Goal: Task Accomplishment & Management: Complete application form

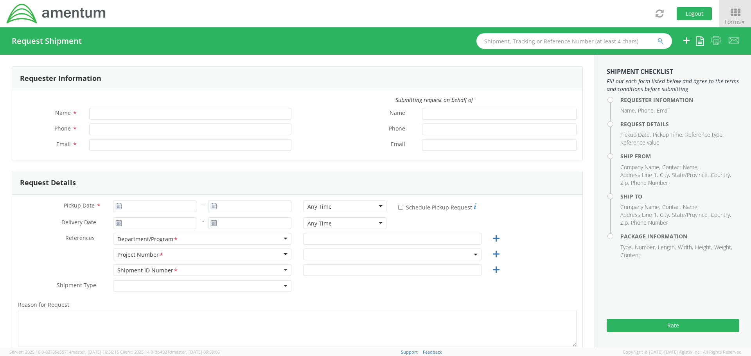
type input "[PERSON_NAME]"
type input "[PHONE_NUMBER]"
type input "[PERSON_NAME][EMAIL_ADDRESS][PERSON_NAME][DOMAIN_NAME]"
select select "7236.04.OVHD.00.000000.00"
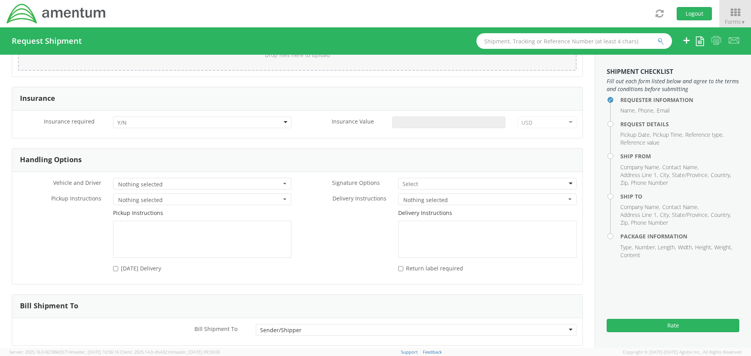
scroll to position [972, 0]
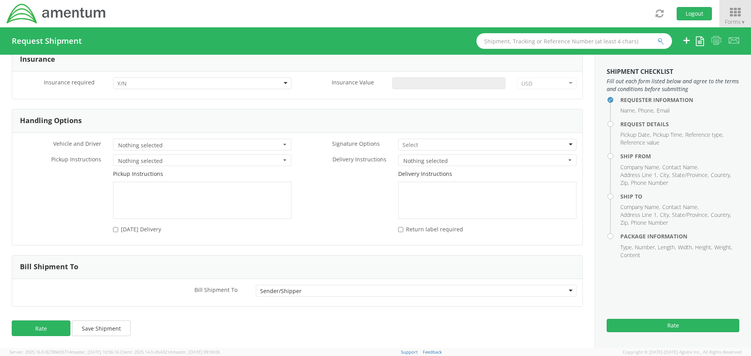
click at [730, 18] on span "Forms ▼" at bounding box center [735, 21] width 21 height 7
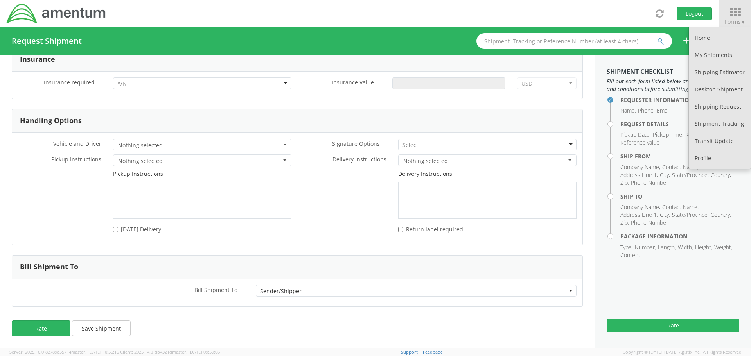
click at [167, 260] on div "Bill Shipment To" at bounding box center [297, 267] width 570 height 23
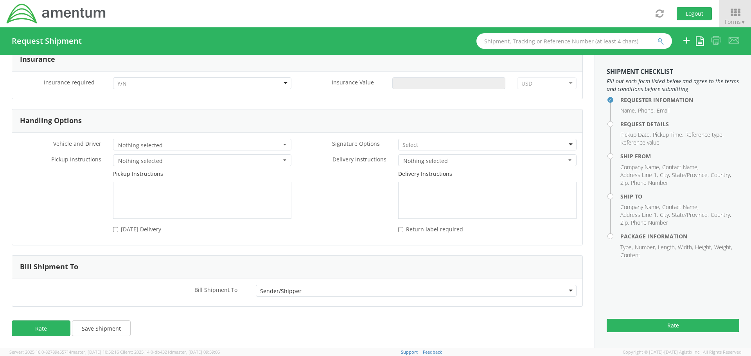
click at [549, 288] on div "Sender/Shipper" at bounding box center [416, 291] width 321 height 12
click at [284, 307] on div at bounding box center [416, 307] width 321 height 12
type input "[PERSON_NAME]"
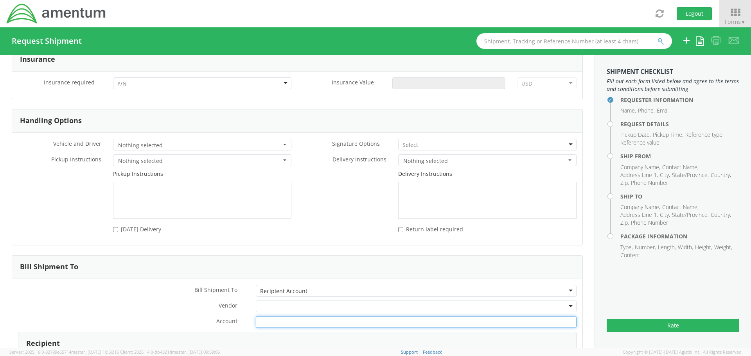
click at [271, 321] on input "Account *" at bounding box center [416, 322] width 321 height 12
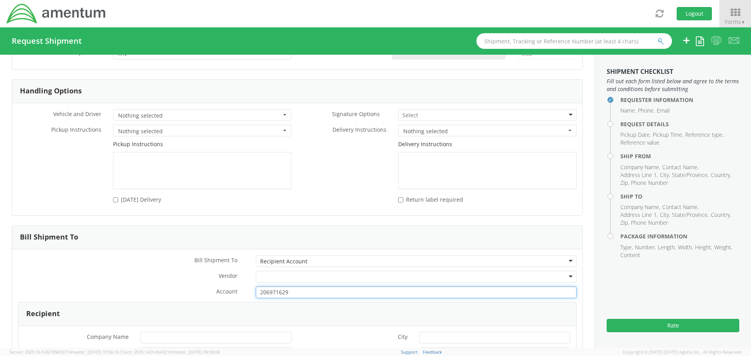
scroll to position [1051, 0]
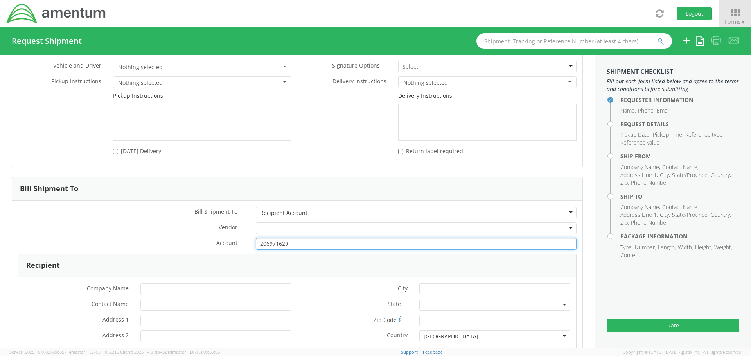
type input "206971629"
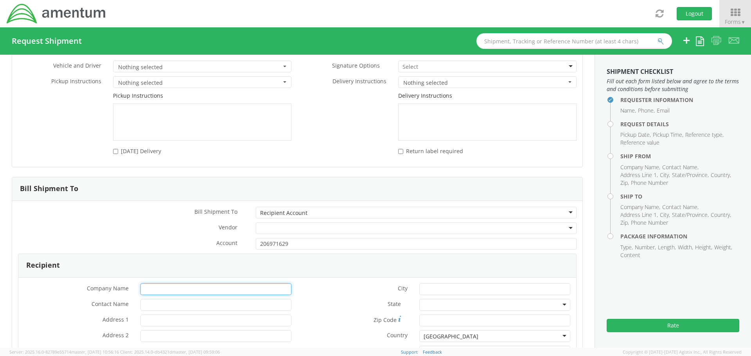
click at [235, 283] on input "* Company Name" at bounding box center [215, 289] width 151 height 12
click at [369, 224] on div at bounding box center [416, 228] width 321 height 12
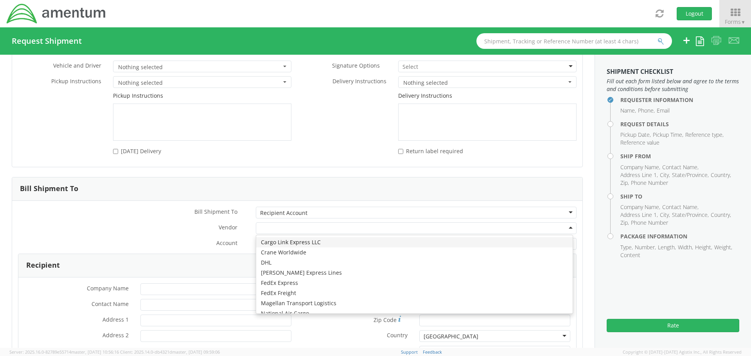
click at [144, 228] on label "Vendor *" at bounding box center [131, 227] width 238 height 10
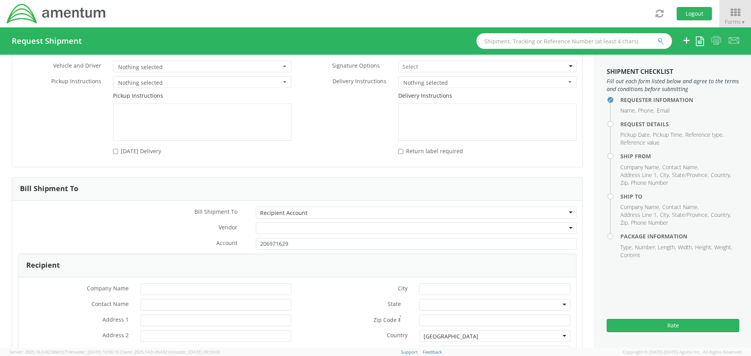
scroll to position [1090, 0]
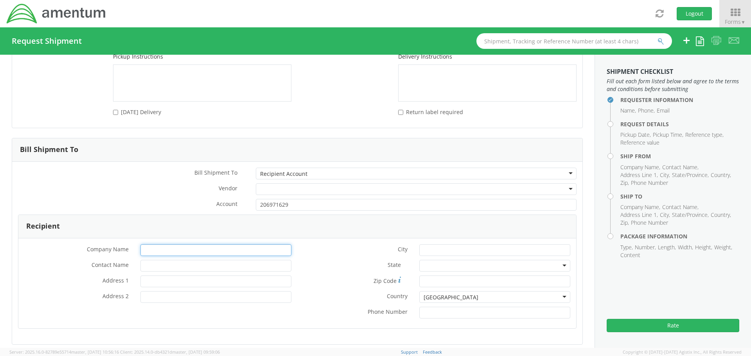
click at [194, 251] on input "* Company Name" at bounding box center [215, 250] width 151 height 12
click at [163, 263] on input "* Contact Name" at bounding box center [215, 266] width 151 height 12
click at [504, 314] on input "* Phone Number" at bounding box center [494, 313] width 151 height 12
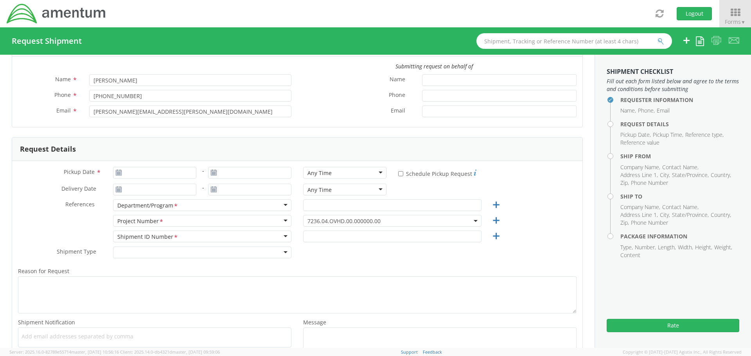
scroll to position [0, 0]
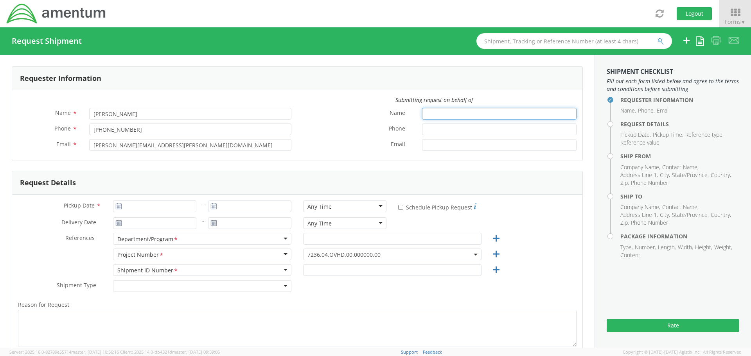
click at [427, 113] on input "Name *" at bounding box center [499, 114] width 154 height 12
type input "[PERSON_NAME]"
type input "[PHONE_NUMBER]"
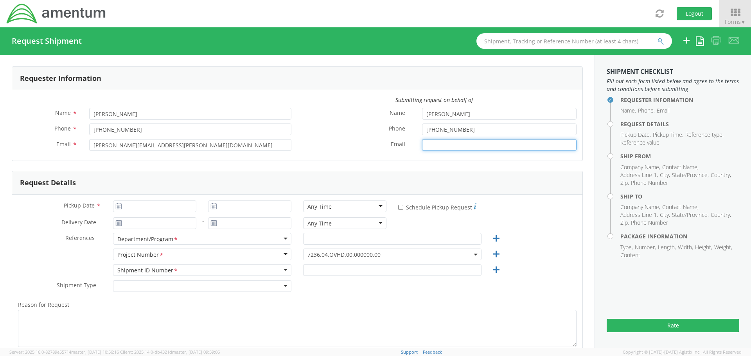
click at [453, 147] on input "Email *" at bounding box center [499, 145] width 154 height 12
type input "[DATE]"
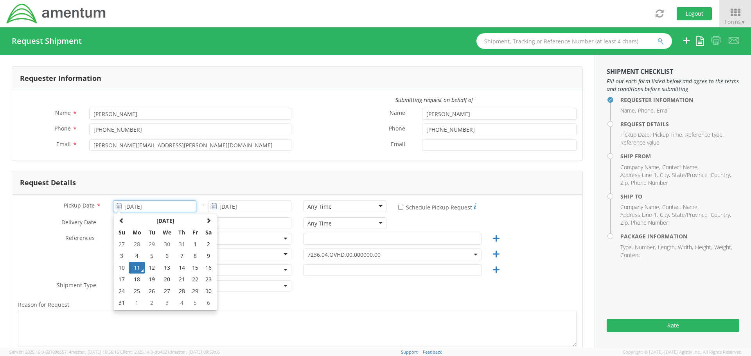
click at [160, 209] on input "[DATE]" at bounding box center [154, 207] width 83 height 12
click at [151, 265] on td "12" at bounding box center [152, 268] width 14 height 12
type input "[DATE]"
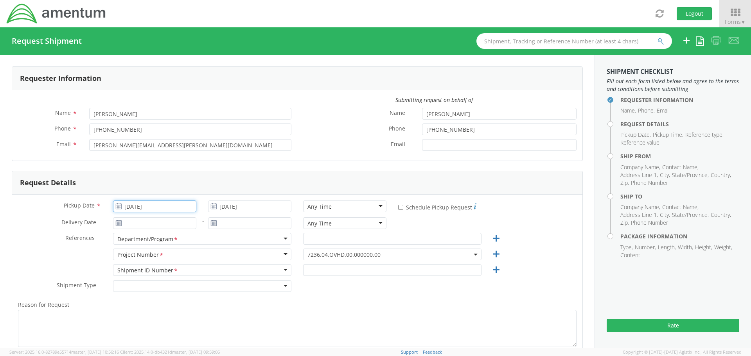
click at [164, 209] on input "[DATE]" at bounding box center [154, 207] width 83 height 12
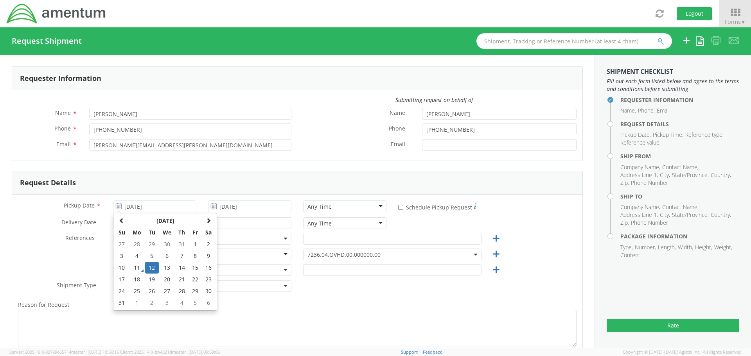
click at [64, 246] on div "References *" at bounding box center [59, 240] width 95 height 14
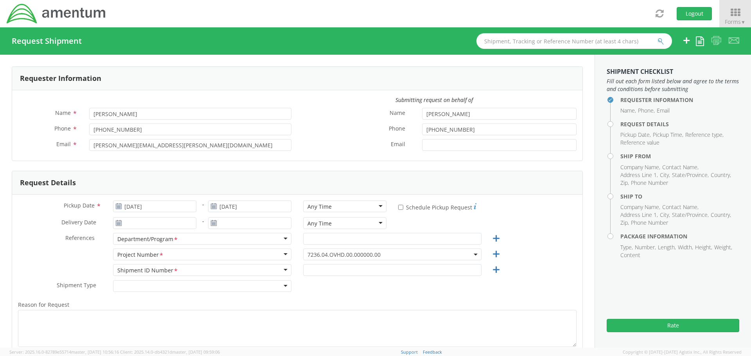
click at [190, 240] on div "Department/Program *" at bounding box center [202, 239] width 178 height 12
click at [281, 237] on div "Department/Program *" at bounding box center [202, 239] width 178 height 12
click at [349, 236] on input "text" at bounding box center [392, 239] width 178 height 12
click at [387, 237] on input "text" at bounding box center [392, 239] width 178 height 12
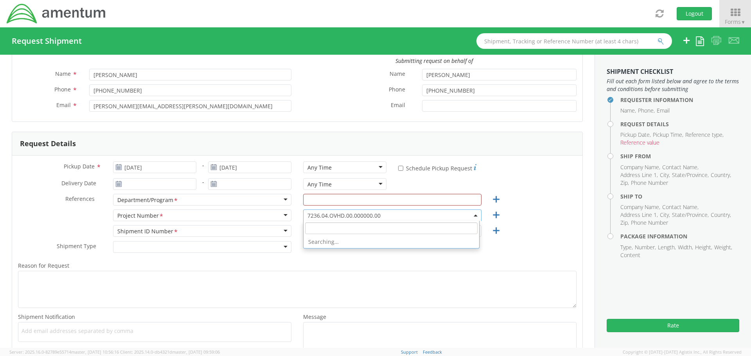
click at [472, 214] on span "7236.04.OVHD.00.000000.00" at bounding box center [392, 215] width 170 height 7
click at [286, 231] on div "Shipment ID Number *" at bounding box center [202, 231] width 178 height 12
click at [282, 230] on div "Shipment ID Number *" at bounding box center [202, 231] width 178 height 12
click at [322, 230] on input "text" at bounding box center [392, 231] width 178 height 12
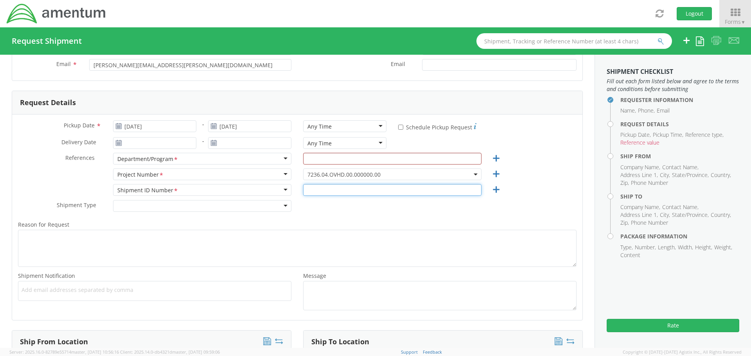
scroll to position [117, 0]
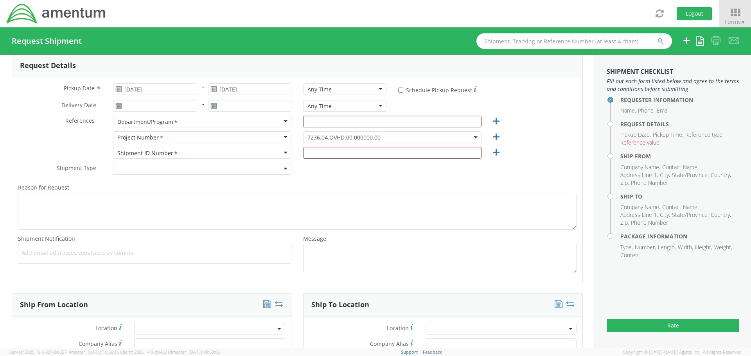
click at [269, 151] on div "Shipment ID Number *" at bounding box center [202, 153] width 178 height 12
click at [380, 150] on input "text" at bounding box center [392, 153] width 178 height 12
click at [377, 123] on input "text" at bounding box center [392, 122] width 178 height 12
type input "AATC"
click at [372, 147] on div "7236.04.OVHD.00.000000.00 7236.04.OVHD.00.000000.00" at bounding box center [392, 139] width 190 height 16
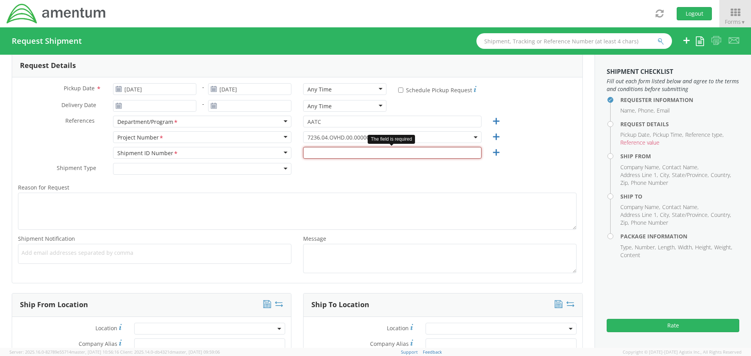
click at [372, 151] on input "text" at bounding box center [392, 153] width 178 height 12
click at [737, 17] on icon at bounding box center [735, 12] width 36 height 11
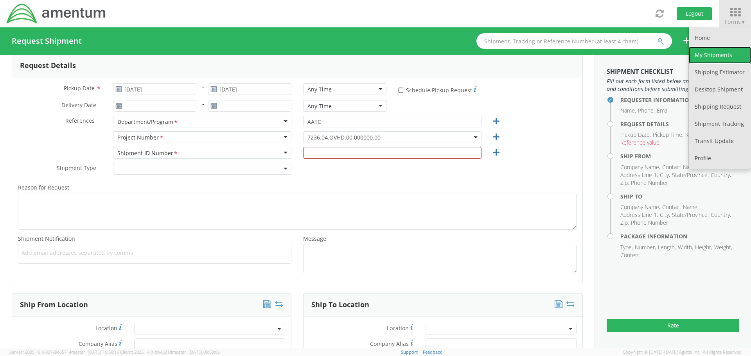
click at [720, 59] on link "My Shipments" at bounding box center [720, 55] width 62 height 17
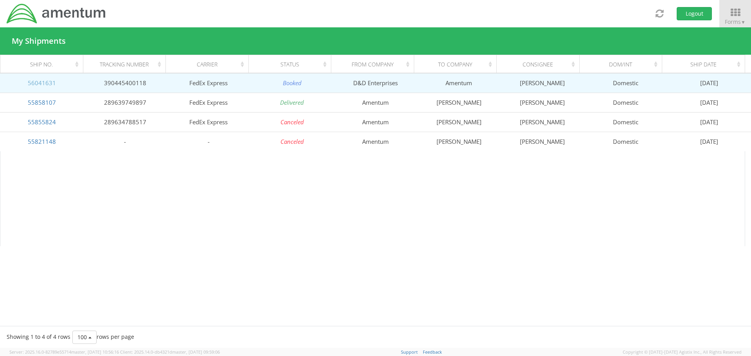
click at [42, 81] on link "56041631" at bounding box center [42, 83] width 28 height 8
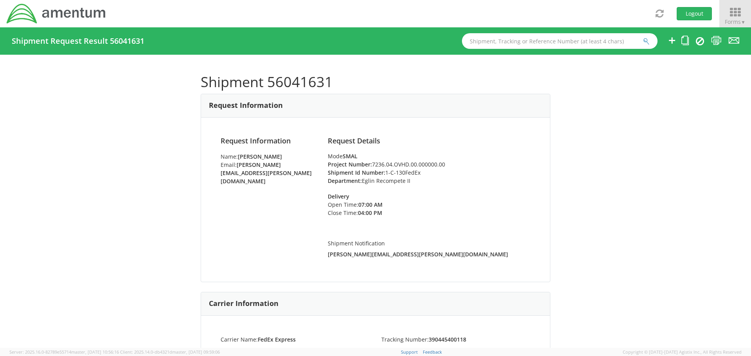
click at [732, 22] on span "Forms ▼" at bounding box center [735, 21] width 21 height 7
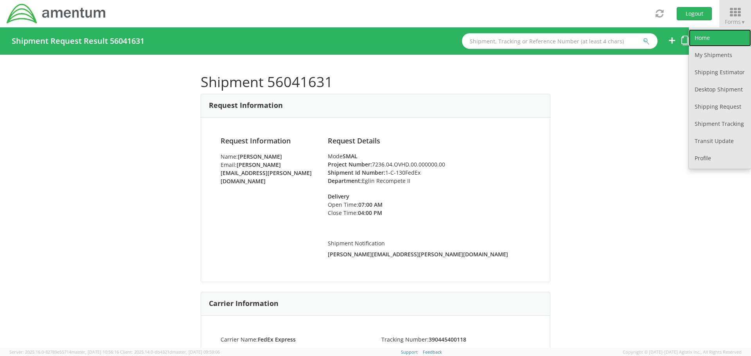
click at [721, 38] on link "Home" at bounding box center [720, 37] width 62 height 17
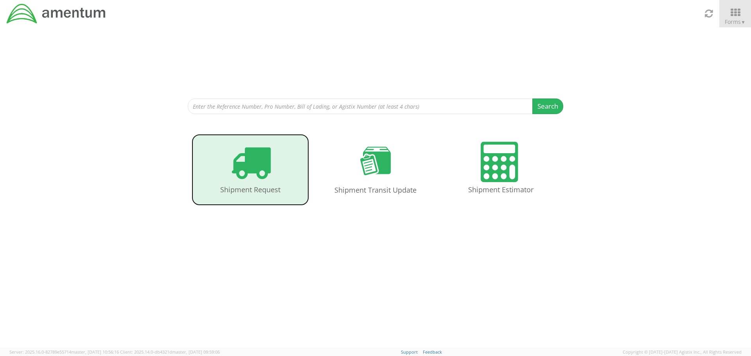
click at [243, 179] on icon at bounding box center [250, 162] width 40 height 40
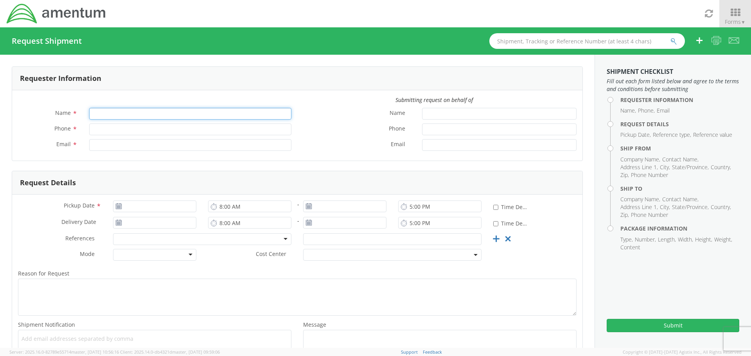
click at [97, 112] on input "Name *" at bounding box center [190, 114] width 202 height 12
click at [136, 114] on input "Name *" at bounding box center [190, 114] width 202 height 12
type input "s"
type input "[PERSON_NAME]"
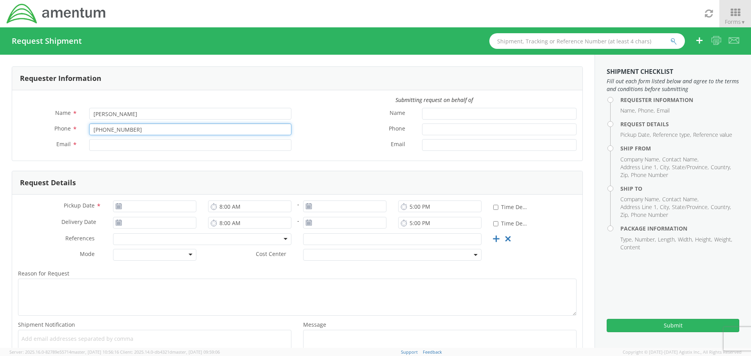
type input "[PHONE_NUMBER]"
type input "[PERSON_NAME][EMAIL_ADDRESS][PERSON_NAME][DOMAIN_NAME]"
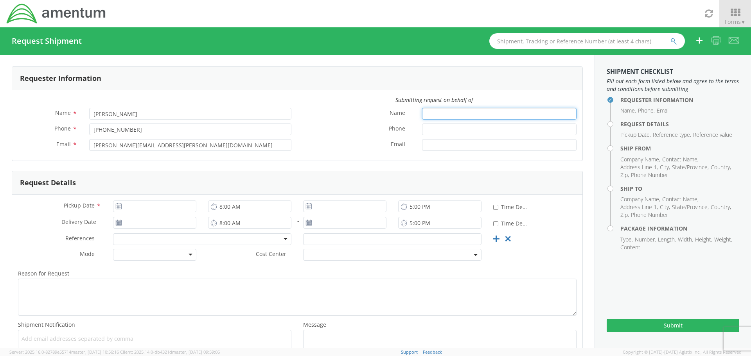
click at [455, 112] on input "Name *" at bounding box center [499, 114] width 154 height 12
type input "[PERSON_NAME]"
type input "[PHONE_NUMBER]"
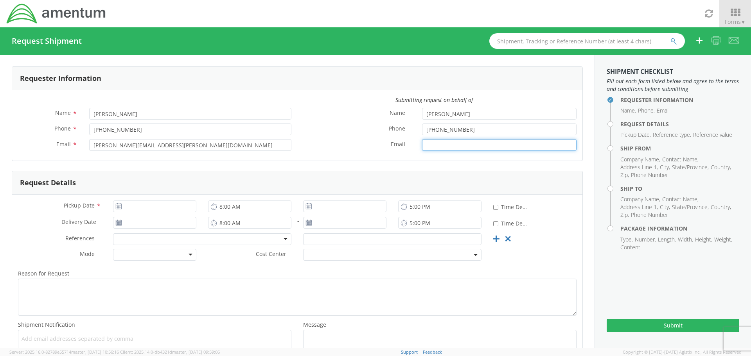
click at [445, 145] on input "Email *" at bounding box center [499, 145] width 154 height 12
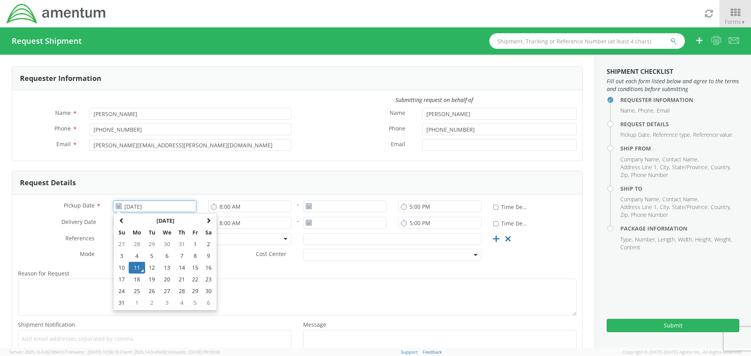
click at [145, 205] on input "[DATE]" at bounding box center [154, 207] width 83 height 12
click at [148, 267] on td "12" at bounding box center [152, 268] width 14 height 12
type input "[DATE]"
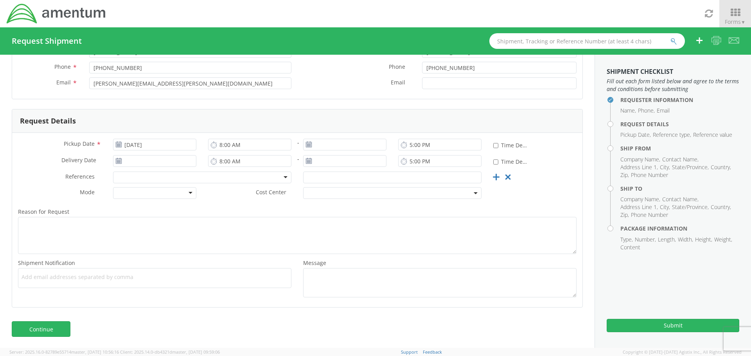
scroll to position [63, 0]
click at [43, 328] on link "Continue" at bounding box center [41, 329] width 59 height 16
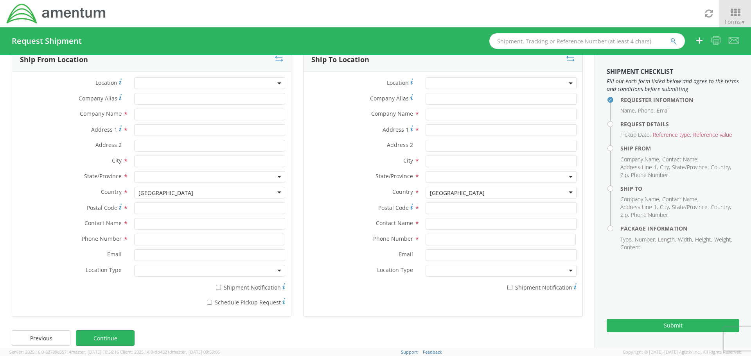
scroll to position [29, 0]
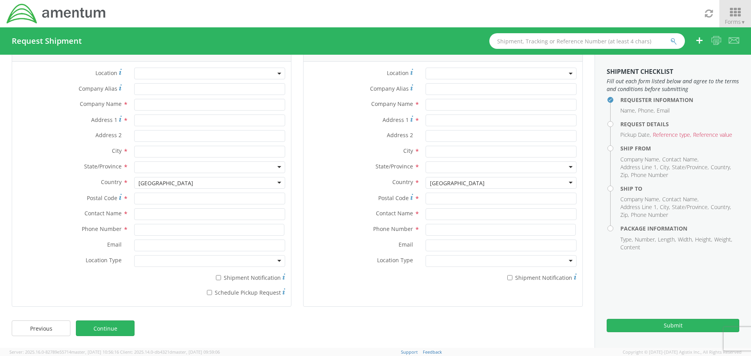
click at [739, 10] on icon at bounding box center [735, 12] width 36 height 11
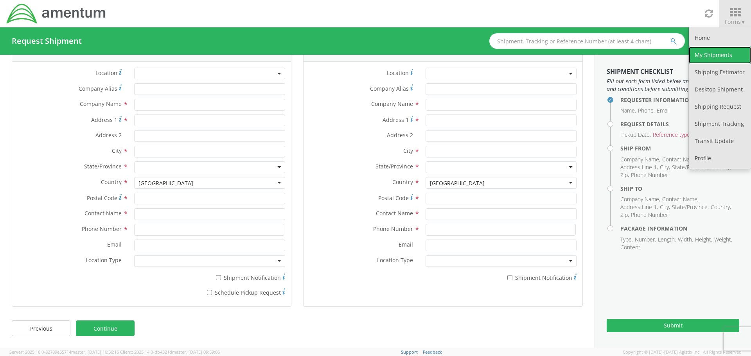
click at [721, 48] on link "My Shipments" at bounding box center [720, 55] width 62 height 17
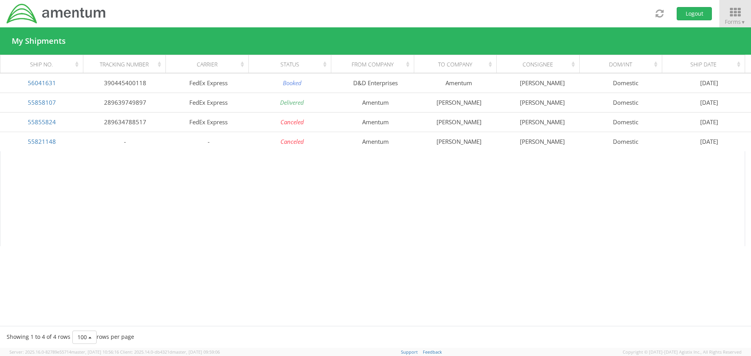
click at [729, 19] on span "Forms ▼" at bounding box center [735, 21] width 21 height 7
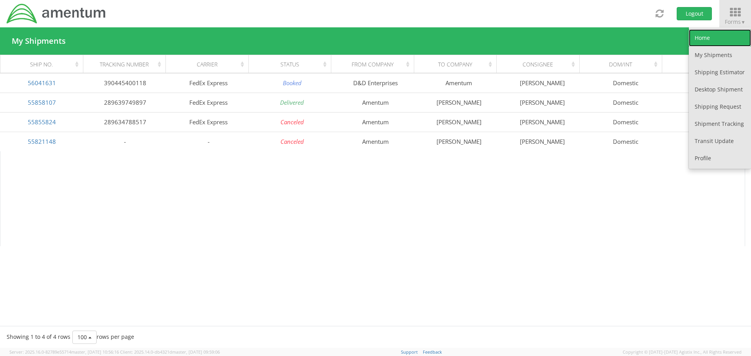
click at [714, 39] on link "Home" at bounding box center [720, 37] width 62 height 17
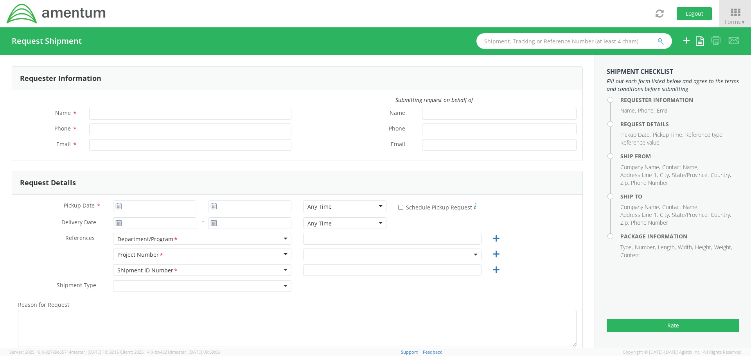
type input "[PERSON_NAME]"
type input "[PHONE_NUMBER]"
type input "[PERSON_NAME][EMAIL_ADDRESS][PERSON_NAME][DOMAIN_NAME]"
select select "7236.04.OVHD.00.000000.00"
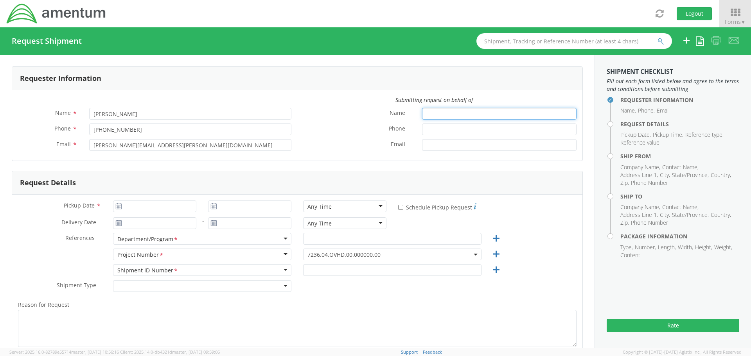
click at [496, 118] on input "Name *" at bounding box center [499, 114] width 154 height 12
type input "[PERSON_NAME]"
type input "[PHONE_NUMBER]"
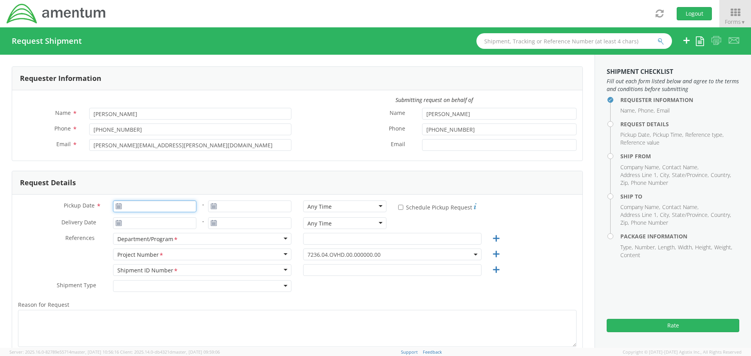
type input "[DATE]"
click at [158, 206] on input "[DATE]" at bounding box center [154, 207] width 83 height 12
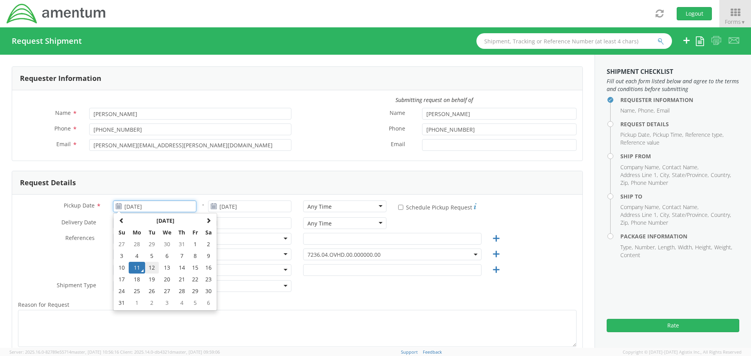
click at [147, 267] on td "12" at bounding box center [152, 268] width 14 height 12
type input "[DATE]"
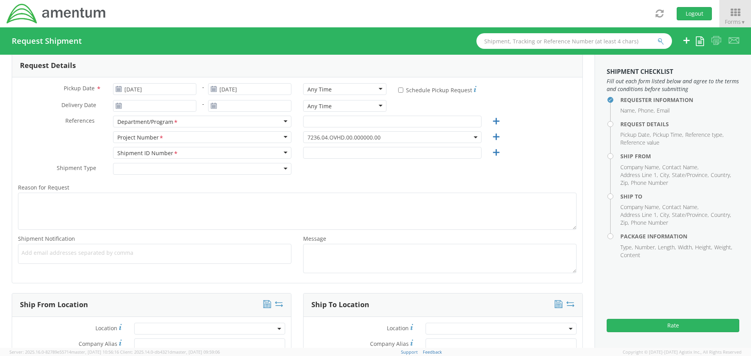
scroll to position [156, 0]
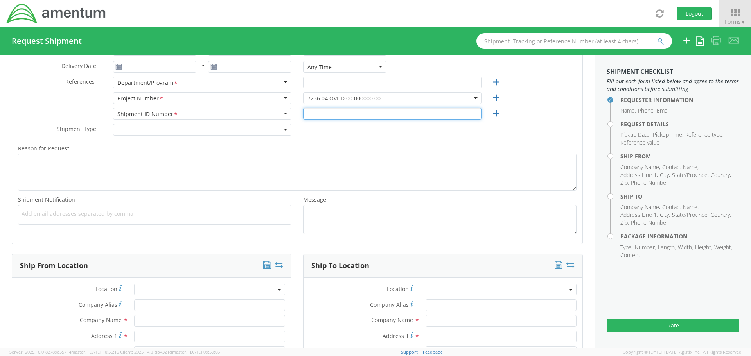
click at [314, 117] on input "text" at bounding box center [392, 114] width 178 height 12
type input "AATC"
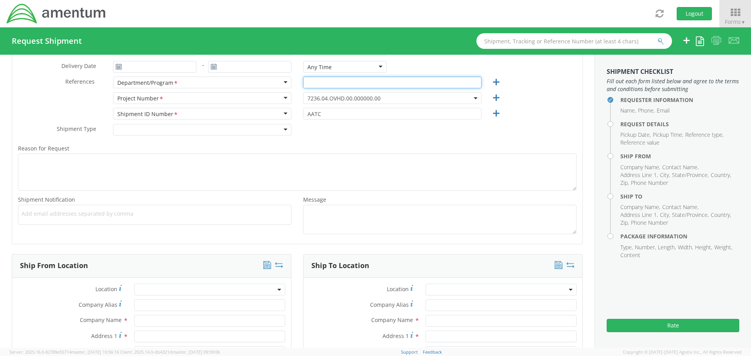
click at [335, 84] on input "text" at bounding box center [392, 83] width 178 height 12
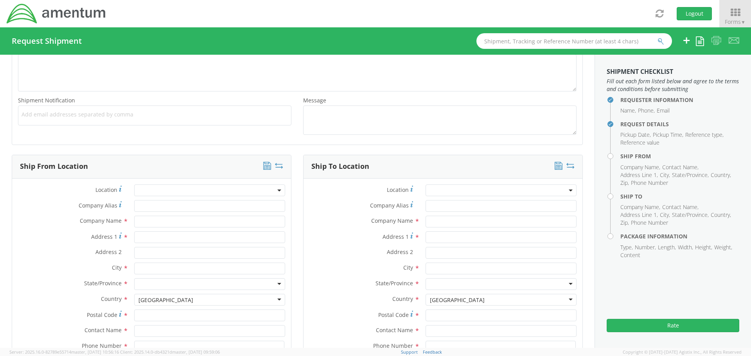
scroll to position [235, 0]
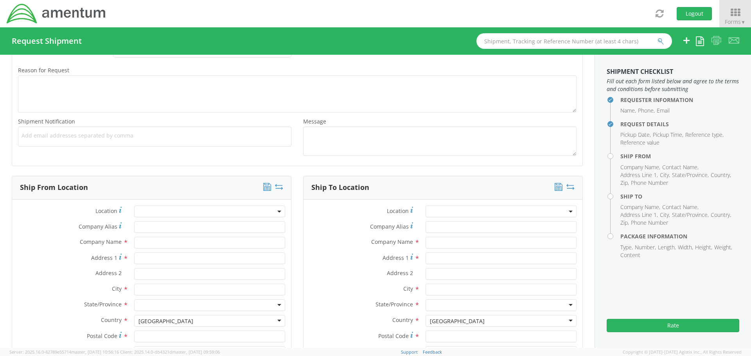
type input "Eglin Recompete II"
click at [148, 244] on input "text" at bounding box center [209, 243] width 151 height 12
type input "Amentum"
type input "[STREET_ADDRESS]"
type input "[GEOGRAPHIC_DATA]"
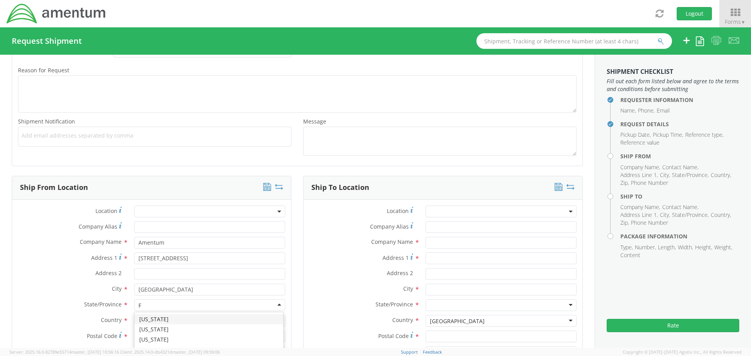
type input "Fl"
click at [206, 335] on input "Postal Code *" at bounding box center [209, 337] width 151 height 12
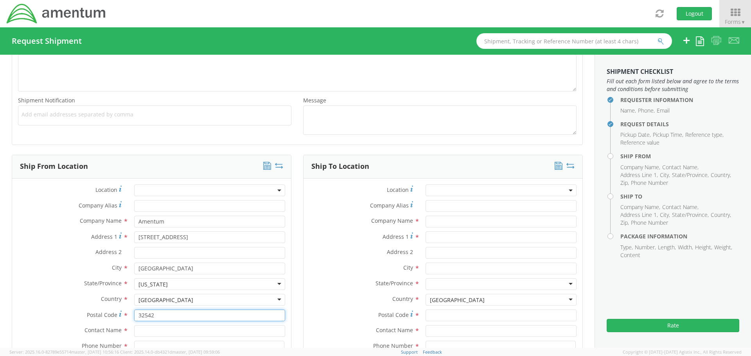
scroll to position [274, 0]
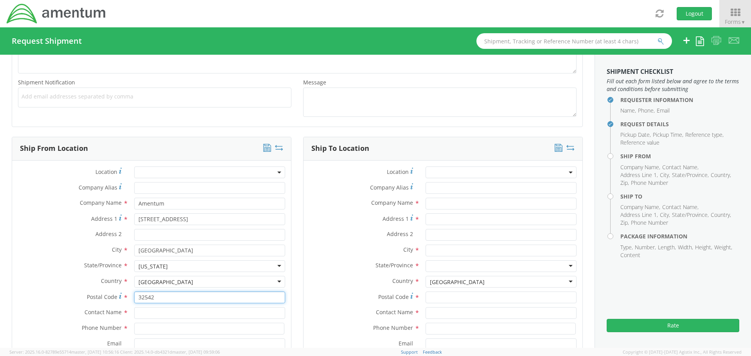
type input "32542"
click at [185, 312] on input "text" at bounding box center [209, 313] width 151 height 12
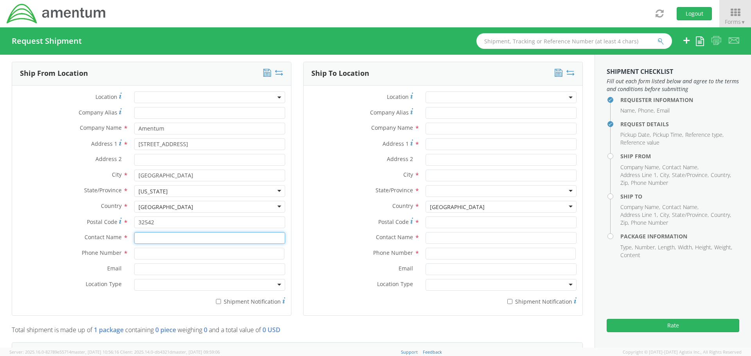
scroll to position [352, 0]
type input "[PERSON_NAME]"
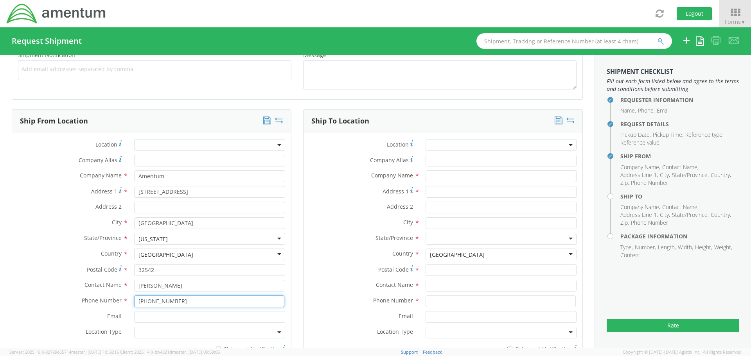
scroll to position [313, 0]
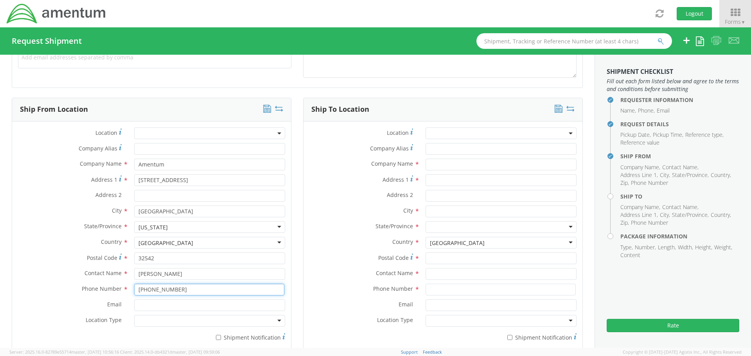
type input "[PHONE_NUMBER]"
click at [170, 304] on input "Email *" at bounding box center [209, 306] width 151 height 12
type input "[PERSON_NAME][EMAIL_ADDRESS][PERSON_NAME][DOMAIN_NAME]"
click at [456, 167] on input "text" at bounding box center [500, 165] width 151 height 12
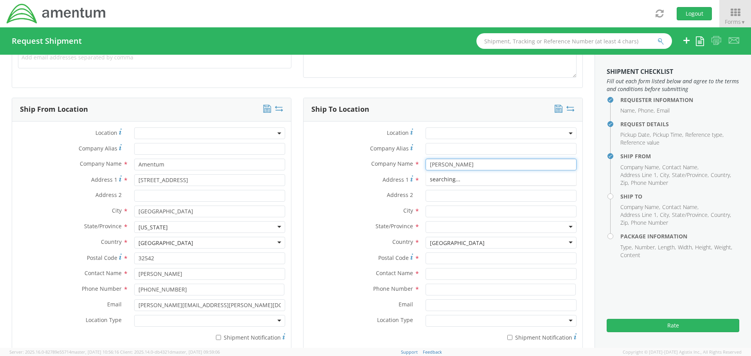
type input "[PERSON_NAME]"
type input "[STREET_ADDRESS]"
type input "[PERSON_NAME]"
type input "g"
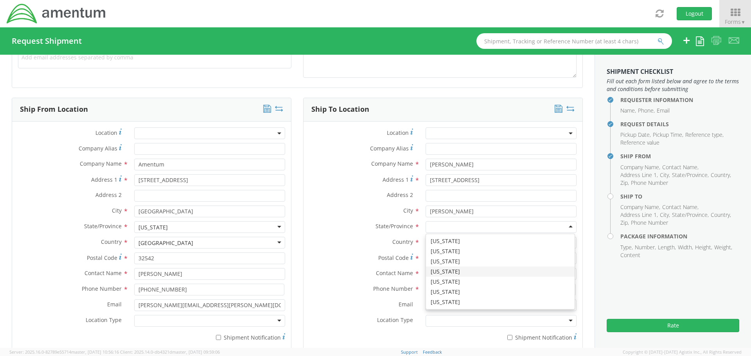
scroll to position [192, 0]
type input "G"
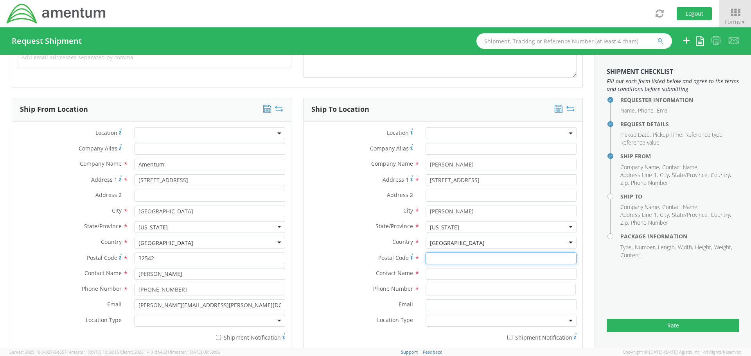
click at [449, 257] on input "Postal Code *" at bounding box center [500, 259] width 151 height 12
type input "31069-9743"
click at [453, 274] on input "text" at bounding box center [500, 274] width 151 height 12
type input "[PERSON_NAME]"
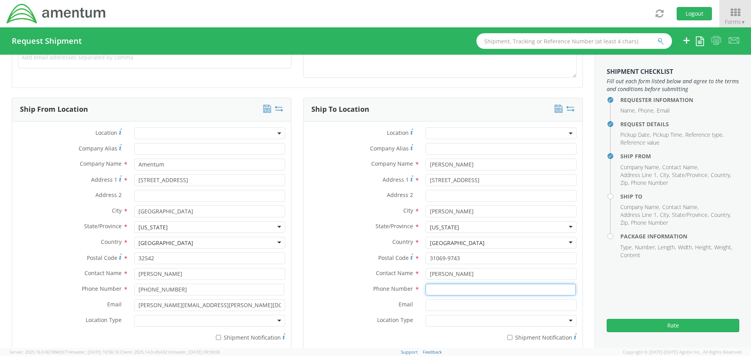
click at [445, 287] on input at bounding box center [500, 290] width 150 height 12
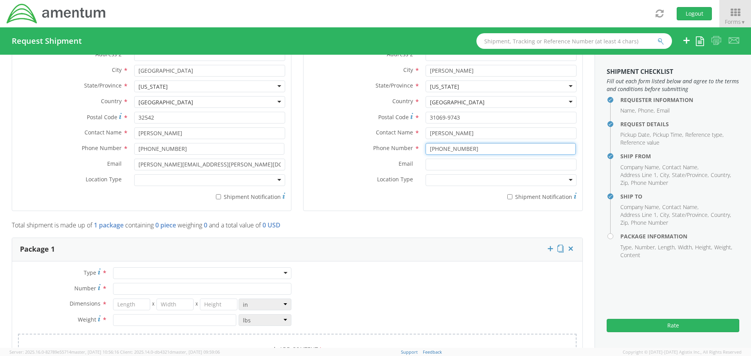
scroll to position [469, 0]
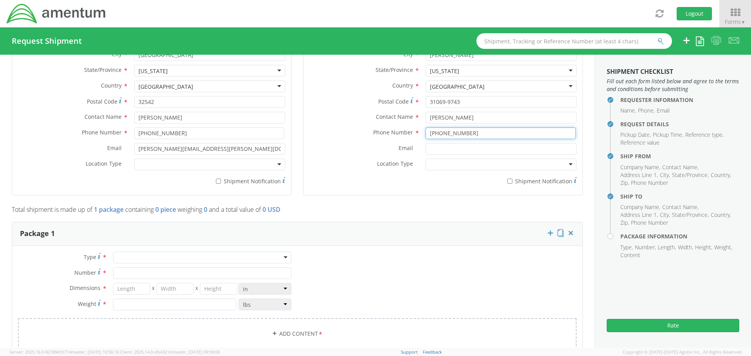
type input "[PHONE_NUMBER]"
click at [199, 264] on div "Crate(s) Envelope Pallet(s) Oversized (Not Stackable) Pallet(s) Oversized (Stac…" at bounding box center [202, 258] width 178 height 12
click at [205, 257] on div at bounding box center [202, 258] width 178 height 12
type input "s"
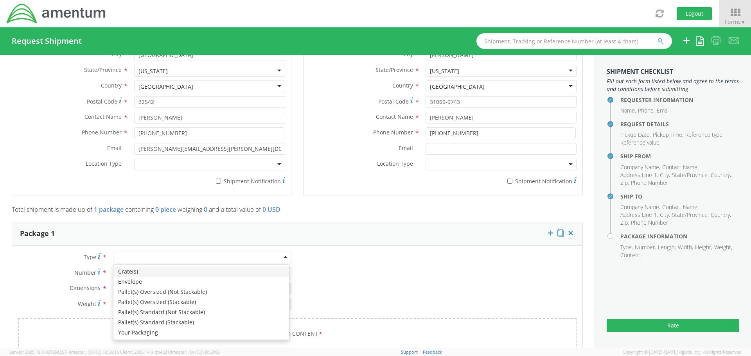
type input "b"
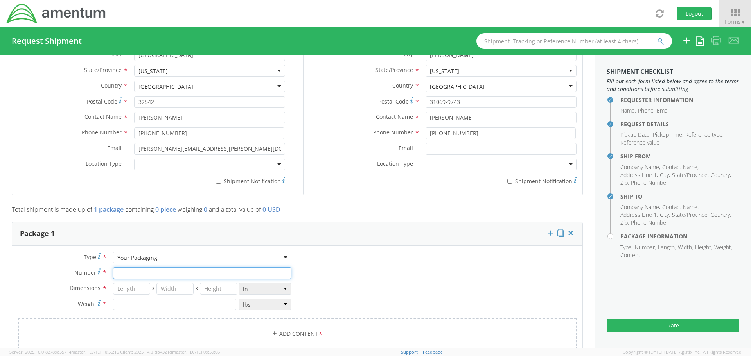
click at [142, 276] on input "Number *" at bounding box center [202, 273] width 178 height 12
type input "1"
click at [133, 289] on input "number" at bounding box center [131, 289] width 37 height 12
type input "7"
type input "5"
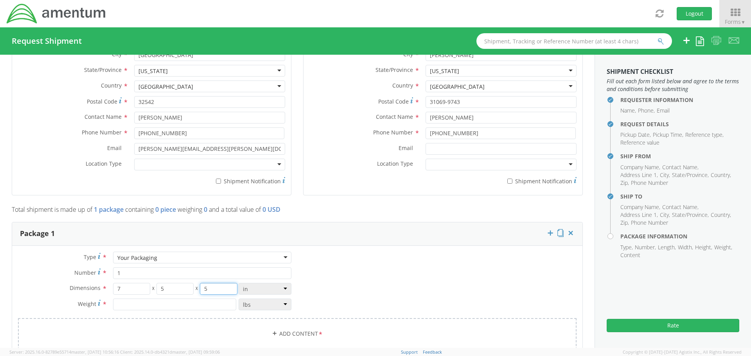
type input "5"
click at [195, 304] on input "number" at bounding box center [174, 305] width 123 height 12
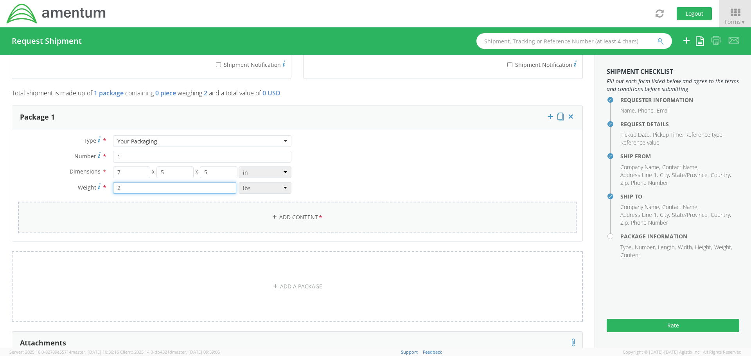
scroll to position [587, 0]
type input "2"
click at [319, 215] on span "*" at bounding box center [320, 217] width 5 height 9
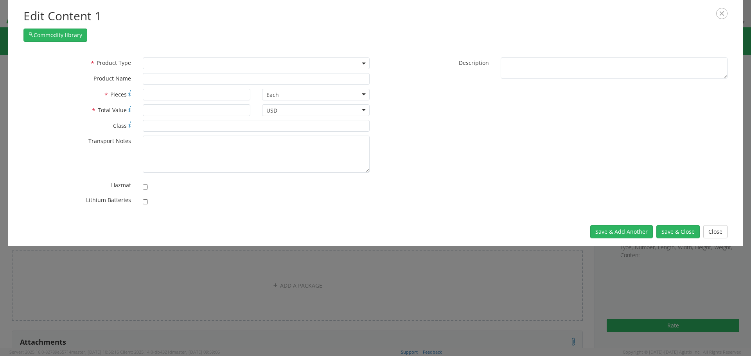
click at [272, 59] on span at bounding box center [256, 63] width 227 height 12
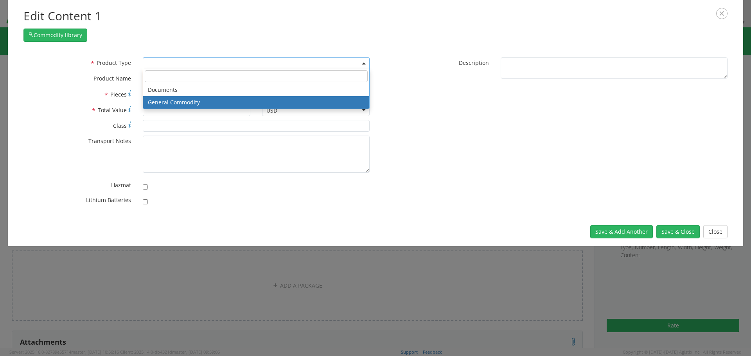
select select "COMMODITY"
type input "General Commodity"
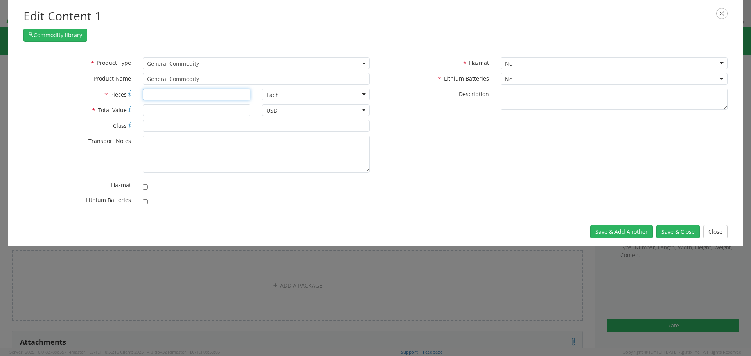
click at [173, 92] on input "* Pieces" at bounding box center [197, 95] width 108 height 12
type input "1"
click at [167, 111] on input "* Total Value" at bounding box center [197, 110] width 108 height 12
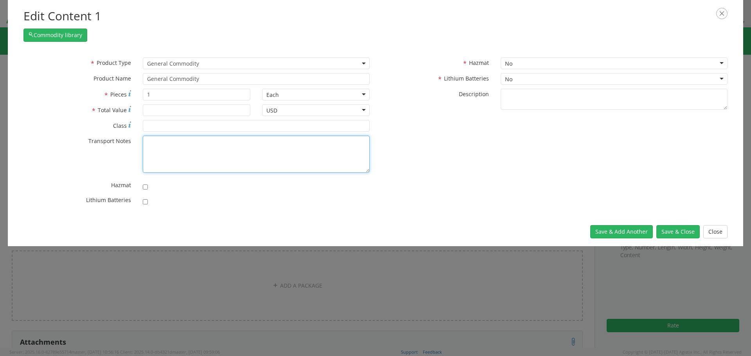
click at [199, 152] on textarea "* Transport Notes" at bounding box center [256, 154] width 227 height 37
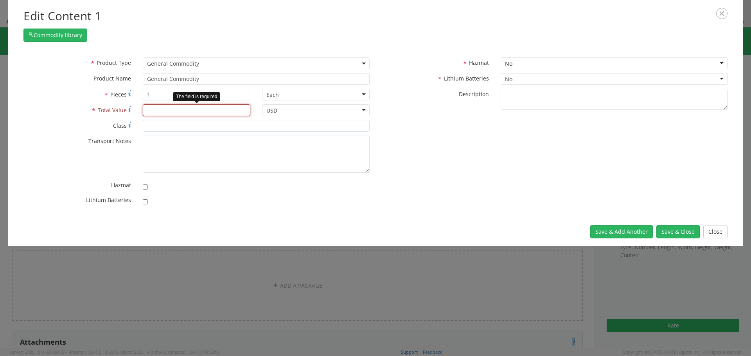
click at [174, 108] on input "* Total Value" at bounding box center [197, 110] width 108 height 12
type input "100"
click at [681, 231] on button "Save & Close" at bounding box center [677, 231] width 43 height 13
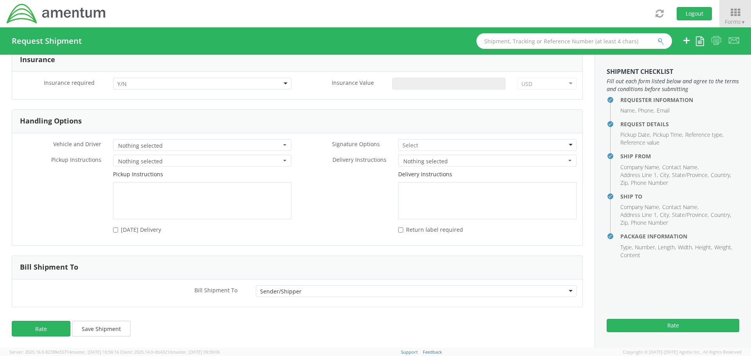
scroll to position [1019, 0]
click at [385, 290] on div "Sender/Shipper" at bounding box center [416, 291] width 321 height 12
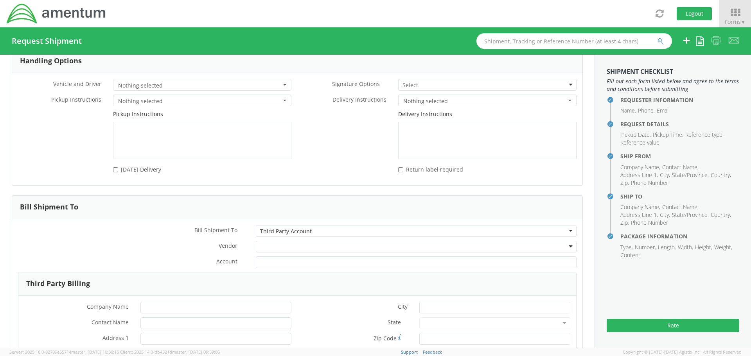
scroll to position [1097, 0]
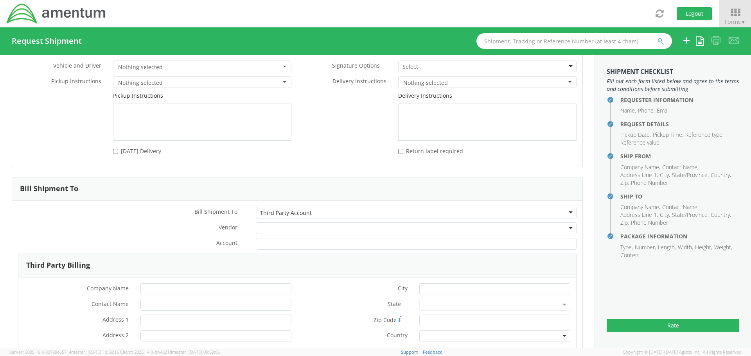
click at [283, 226] on div at bounding box center [416, 228] width 321 height 12
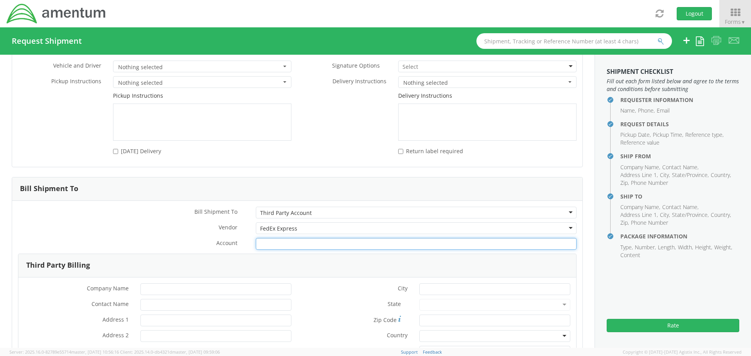
click at [291, 242] on input "Account *" at bounding box center [416, 244] width 321 height 12
type input "206971629"
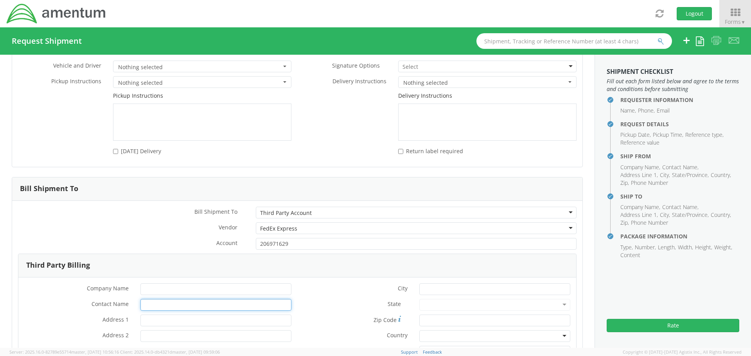
click at [190, 303] on input "* Contact Name" at bounding box center [215, 305] width 151 height 12
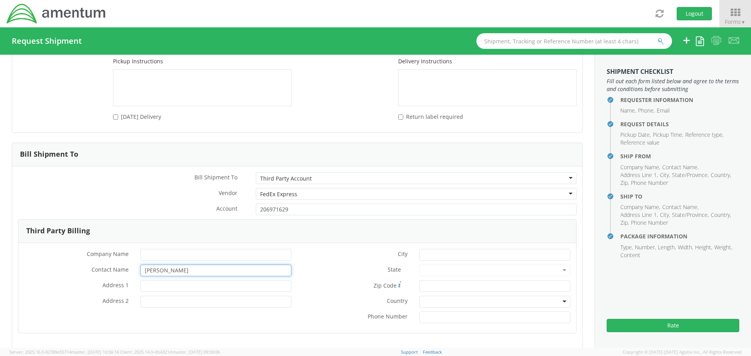
scroll to position [1174, 0]
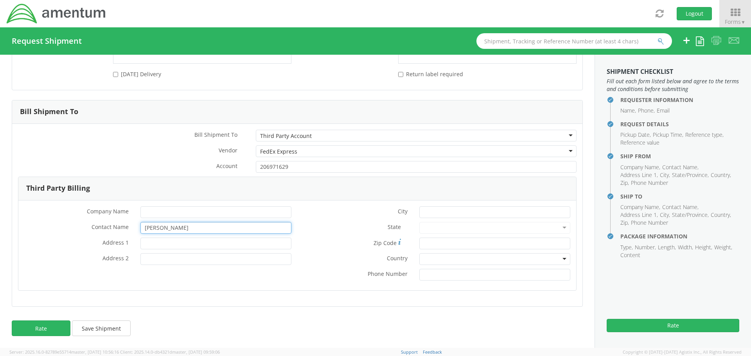
type input "[PERSON_NAME]"
click at [189, 244] on input "* Address 1" at bounding box center [215, 244] width 151 height 12
type input "[STREET_ADDRESS]"
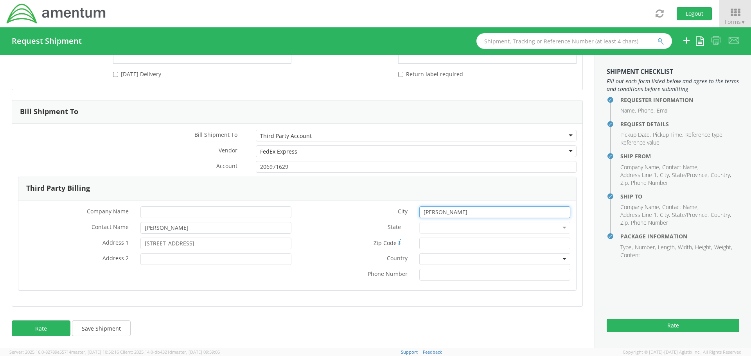
type input "[PERSON_NAME]"
click at [462, 224] on div at bounding box center [494, 228] width 151 height 12
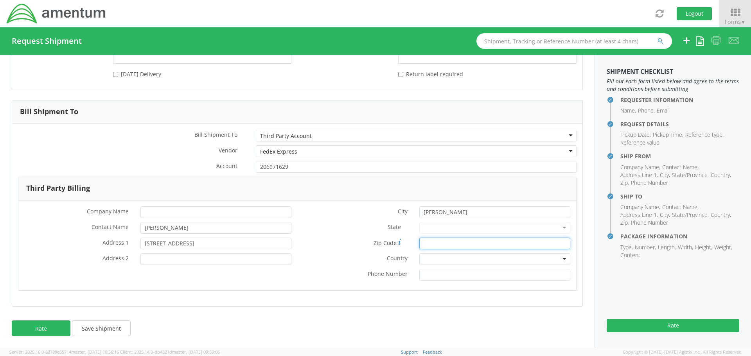
click at [455, 242] on input "Zip Code *" at bounding box center [494, 244] width 151 height 12
type input "31069-9743"
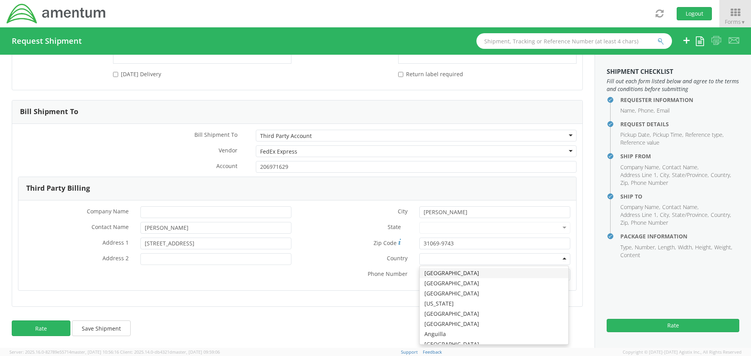
click at [461, 258] on div at bounding box center [494, 259] width 151 height 12
type input "u"
type input "uni"
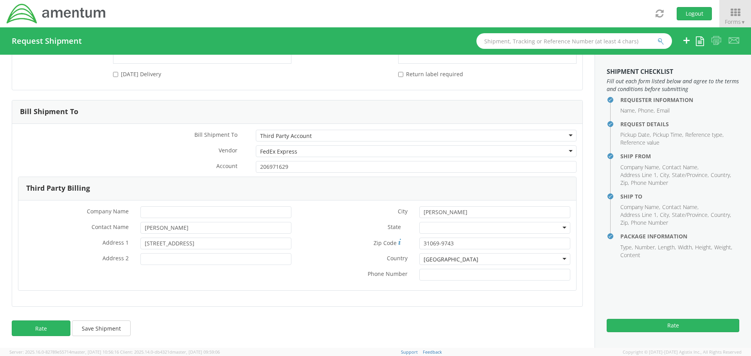
scroll to position [0, 0]
click at [473, 274] on input "* Phone Number" at bounding box center [494, 275] width 151 height 12
type input "[PHONE_NUMBER]"
click at [447, 222] on div at bounding box center [494, 228] width 151 height 12
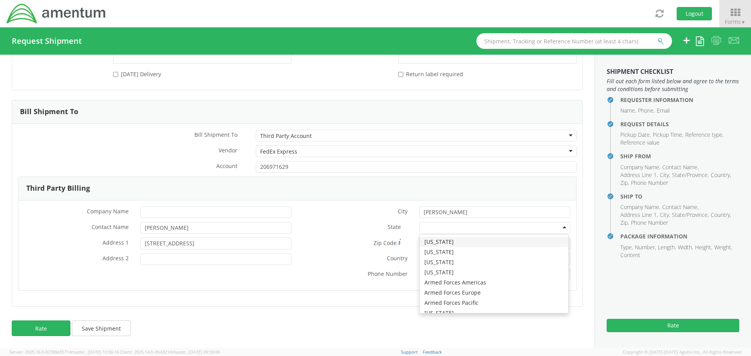
type input "g"
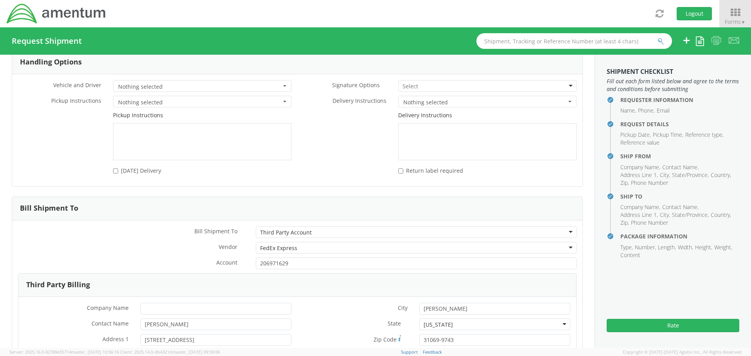
scroll to position [940, 0]
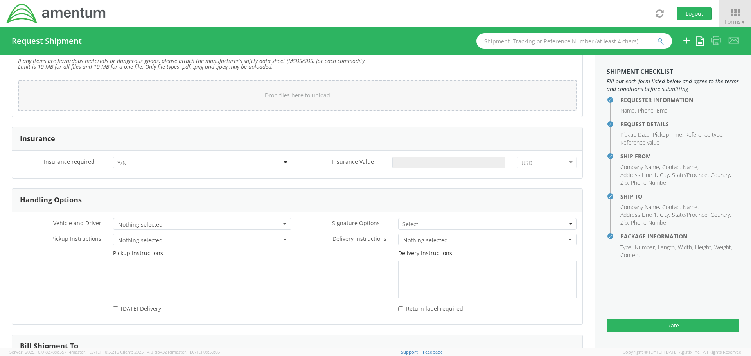
click at [283, 224] on span "button" at bounding box center [284, 224] width 3 height 2
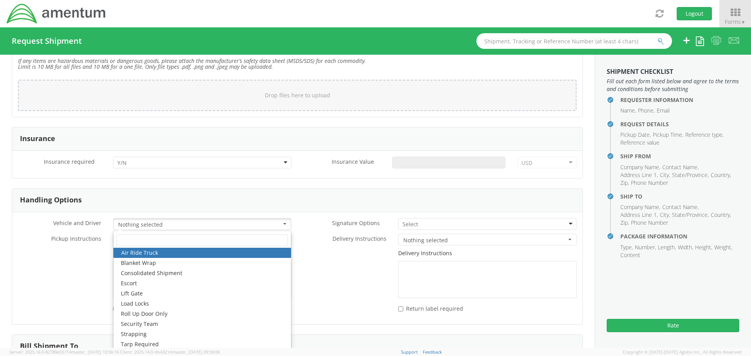
click at [284, 224] on button "Nothing selected" at bounding box center [202, 224] width 178 height 12
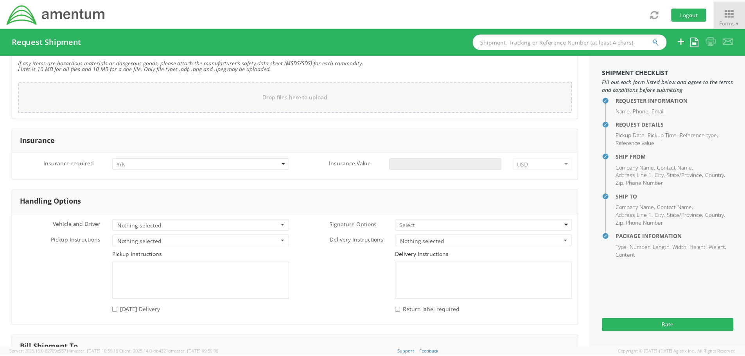
scroll to position [1174, 0]
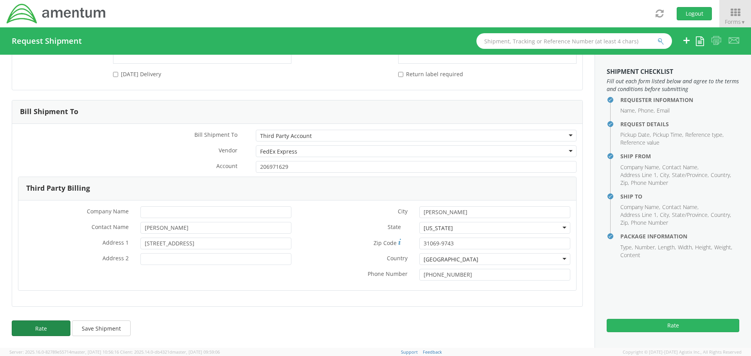
click at [36, 327] on button "Rate" at bounding box center [41, 329] width 59 height 16
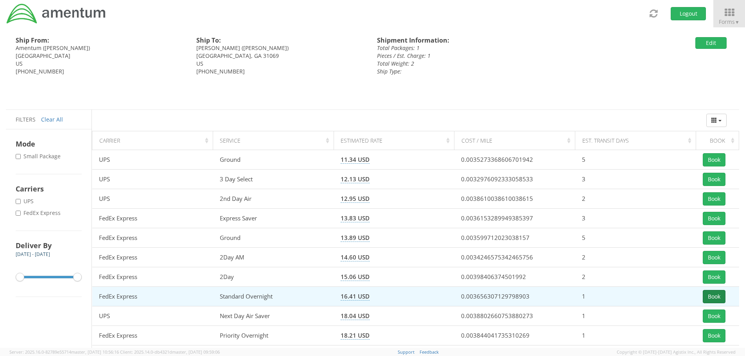
click at [715, 296] on button "Book" at bounding box center [714, 296] width 23 height 13
